Goal: Participate in discussion: Engage in conversation with other users on a specific topic

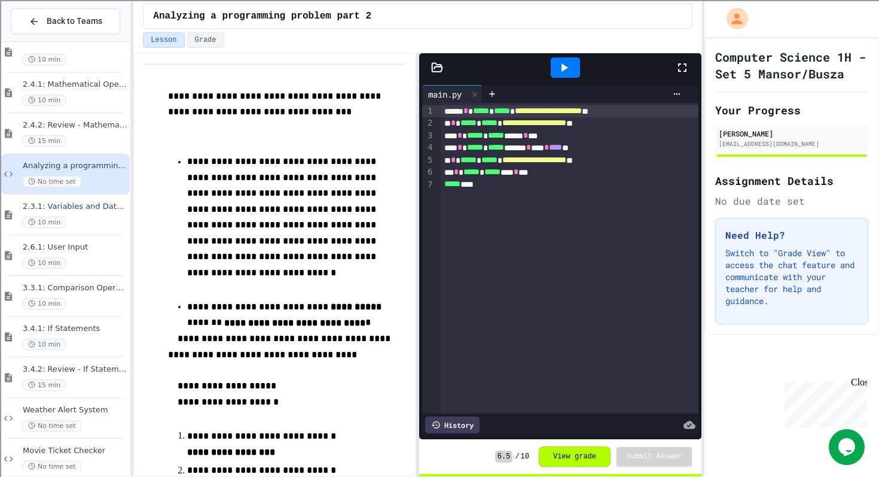
scroll to position [200, 0]
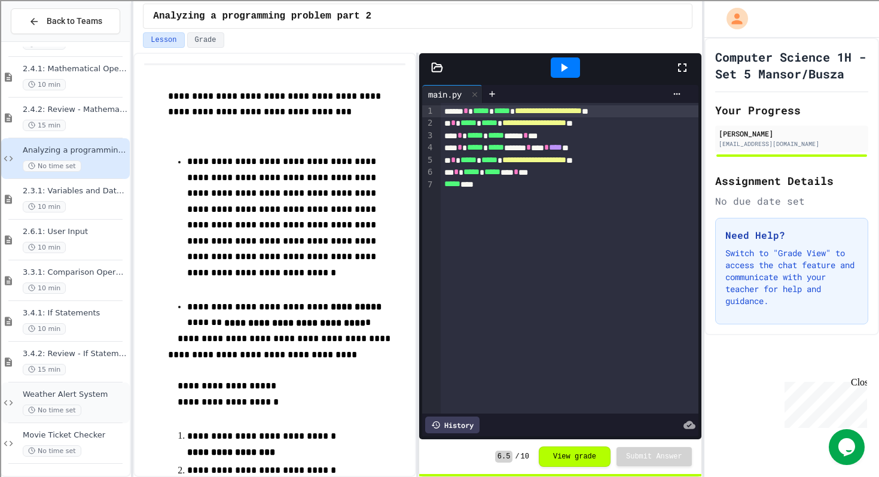
click at [87, 406] on div "No time set" at bounding box center [75, 409] width 105 height 11
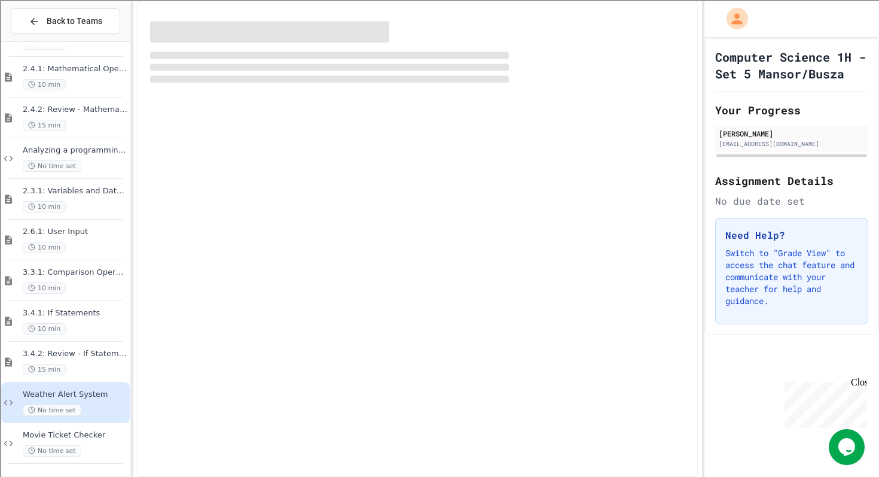
scroll to position [186, 0]
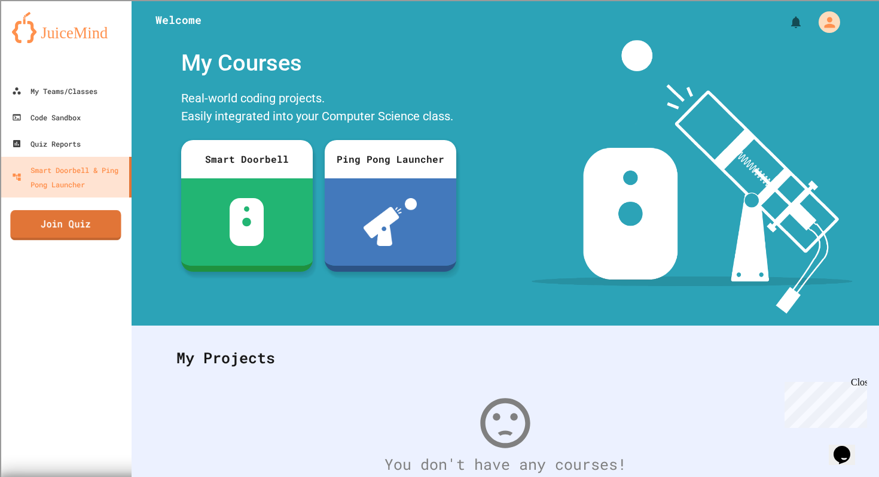
click at [80, 232] on link "Join Quiz" at bounding box center [65, 225] width 111 height 30
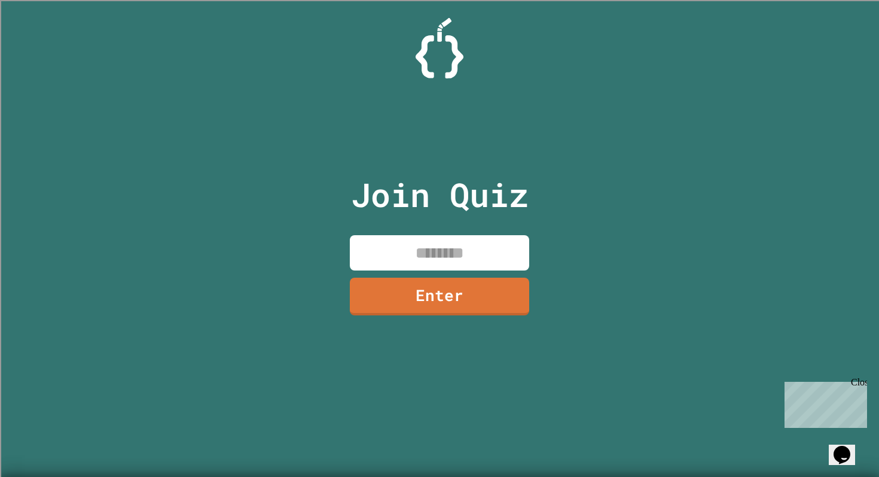
click at [386, 240] on input at bounding box center [439, 252] width 179 height 35
type input "********"
click at [456, 307] on link "Enter" at bounding box center [440, 295] width 182 height 39
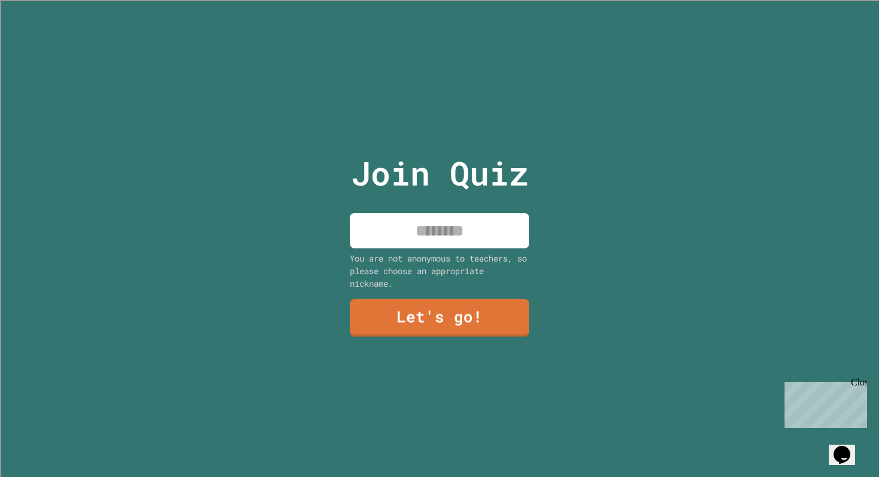
click at [441, 231] on input at bounding box center [439, 230] width 179 height 35
type input "****"
click at [422, 304] on link "Let's go!" at bounding box center [439, 318] width 179 height 38
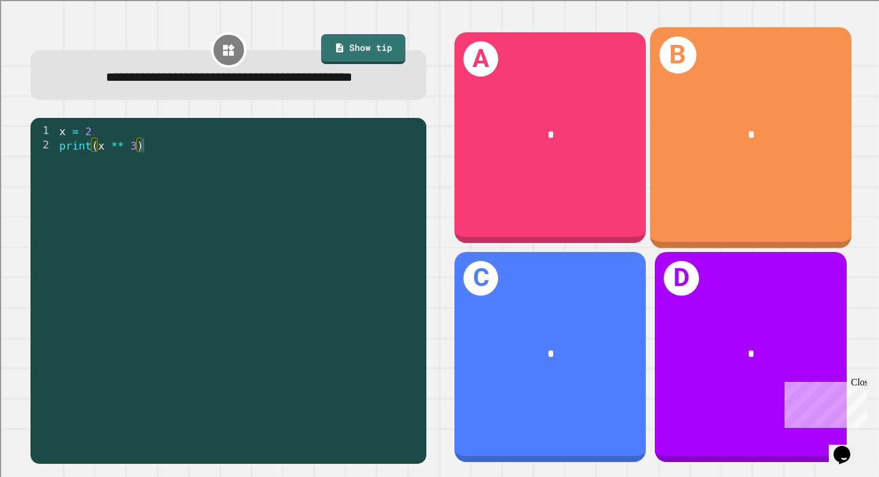
click at [744, 207] on div "B *" at bounding box center [750, 137] width 201 height 221
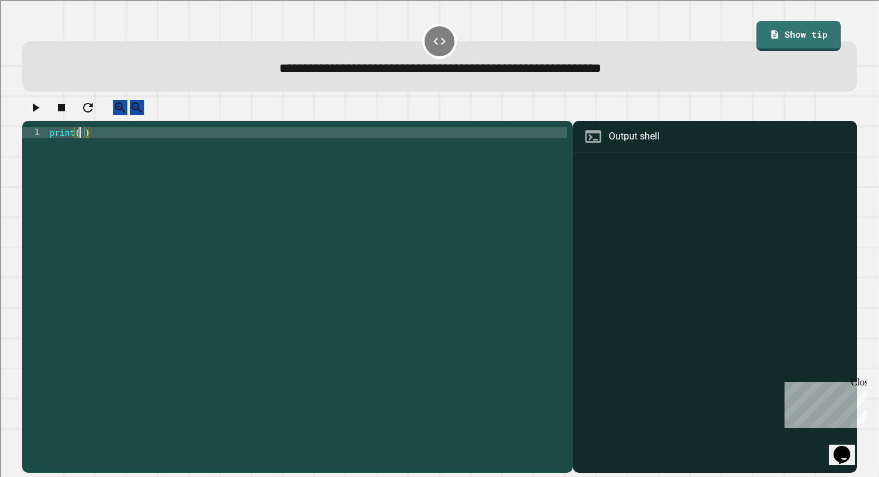
click at [81, 141] on div "print ( )" at bounding box center [307, 297] width 520 height 341
type textarea "*********"
click at [39, 115] on button "button" at bounding box center [35, 107] width 14 height 15
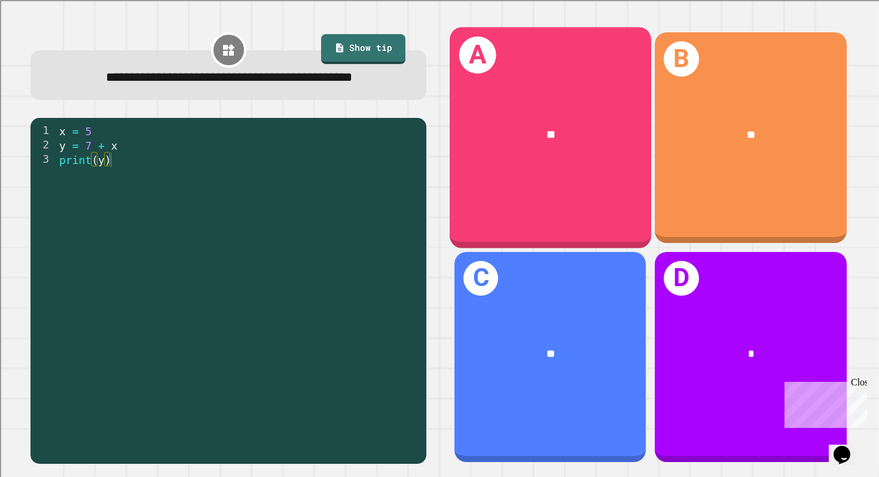
click at [518, 204] on div "A **" at bounding box center [550, 137] width 201 height 221
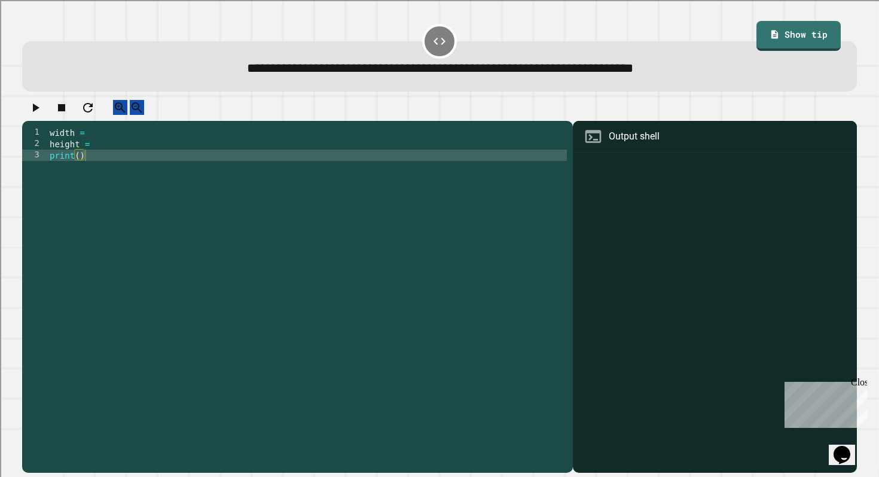
click at [80, 166] on div "width = height = print ( )" at bounding box center [307, 297] width 520 height 341
click at [35, 111] on icon "button" at bounding box center [35, 107] width 14 height 14
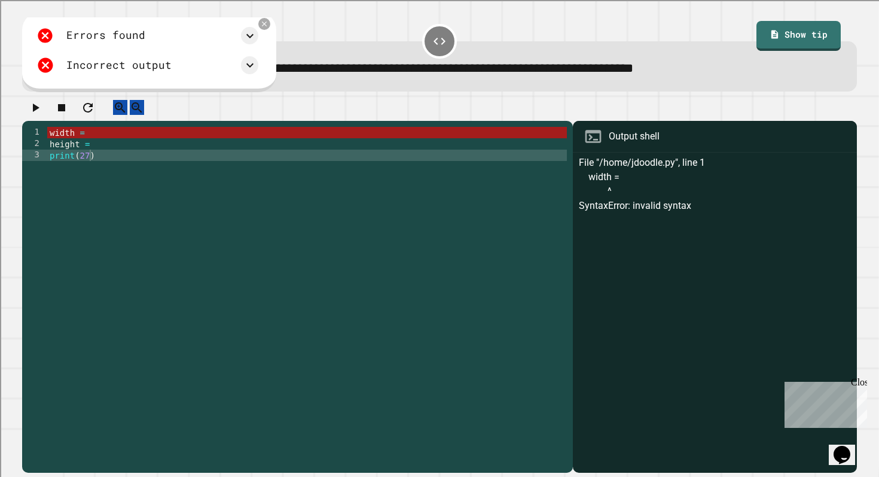
click at [197, 148] on div "width = height = print ( 27 )" at bounding box center [307, 297] width 520 height 341
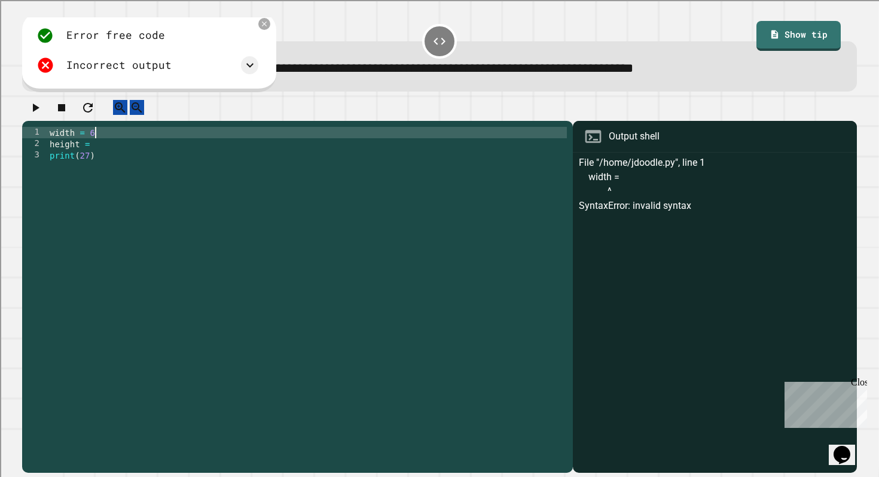
click at [160, 158] on div "width = 6 height = print ( 27 )" at bounding box center [307, 297] width 520 height 341
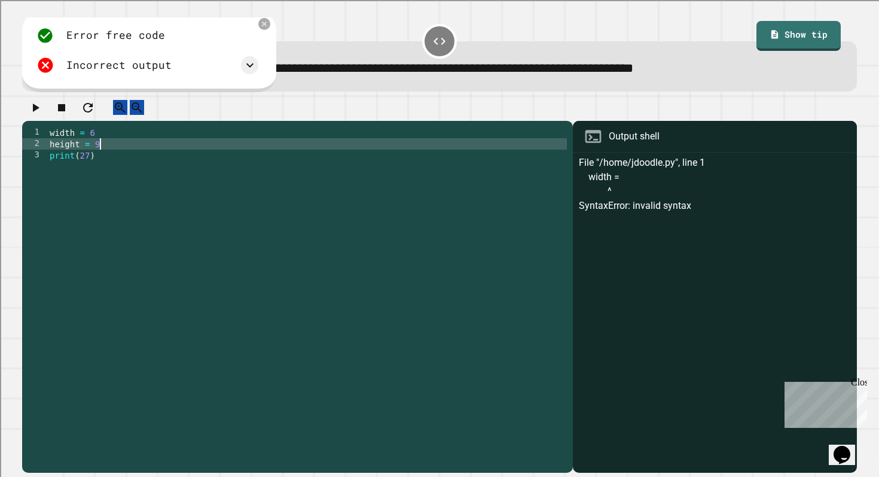
scroll to position [0, 3]
click at [36, 112] on icon "button" at bounding box center [35, 107] width 14 height 14
click at [241, 66] on icon at bounding box center [237, 65] width 14 height 14
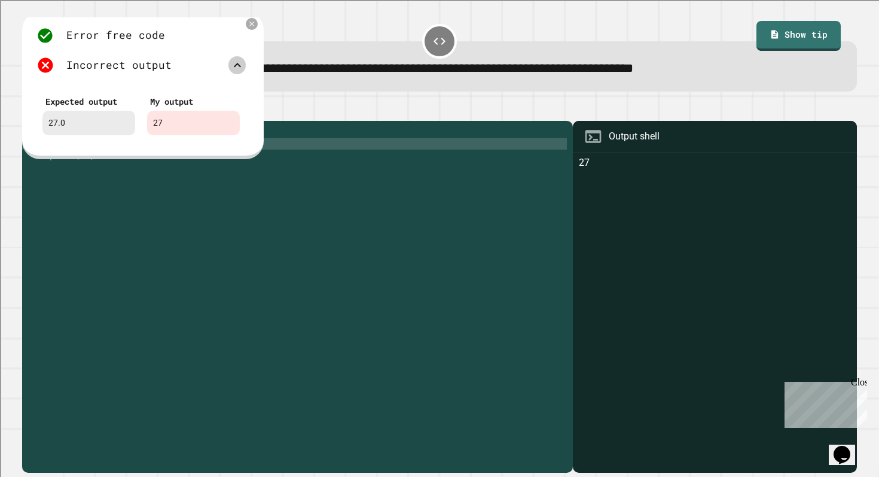
click at [163, 207] on div "width = 6 height = 9 print ( 27 )" at bounding box center [307, 297] width 520 height 341
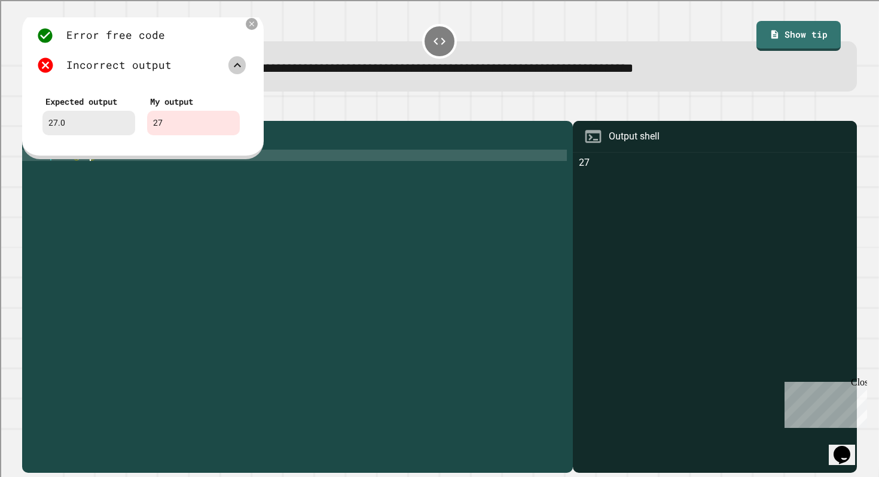
click at [87, 169] on div "width = 6 height = 9 print ( 27 )" at bounding box center [307, 297] width 520 height 341
type textarea "**********"
click at [255, 26] on icon at bounding box center [252, 24] width 10 height 10
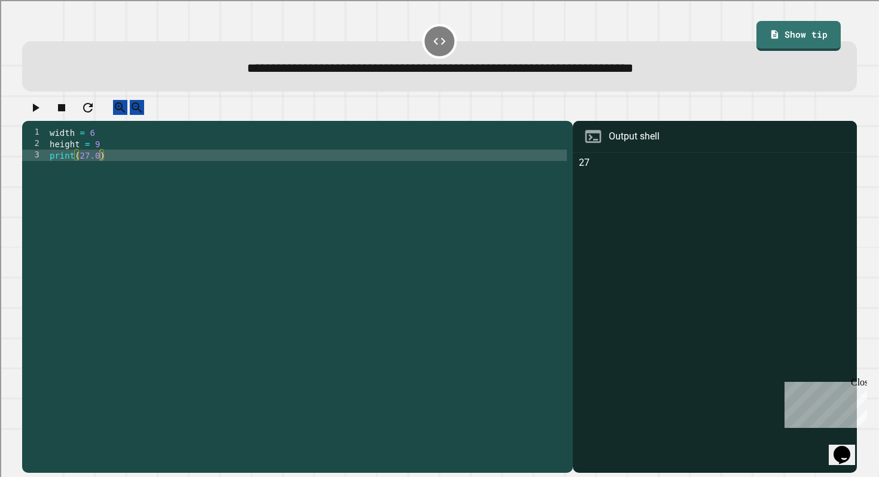
click at [42, 108] on button "button" at bounding box center [35, 107] width 14 height 15
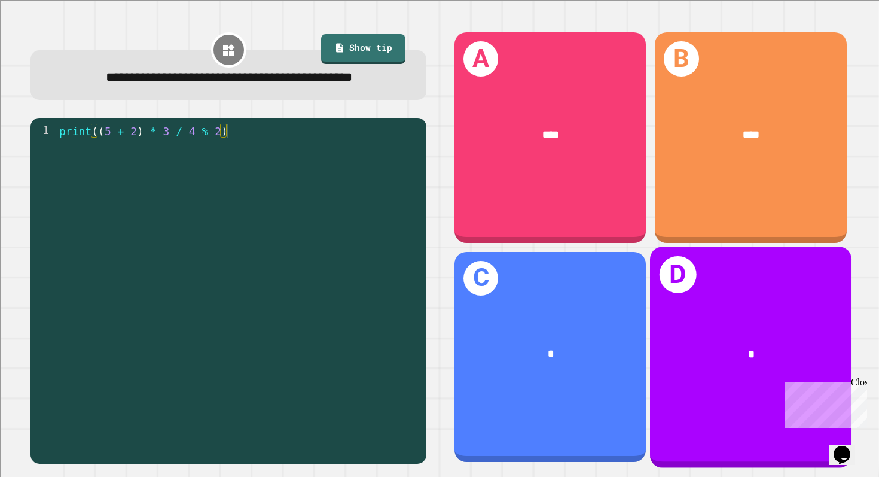
click at [694, 359] on div "*" at bounding box center [751, 353] width 156 height 17
